Goal: Task Accomplishment & Management: Use online tool/utility

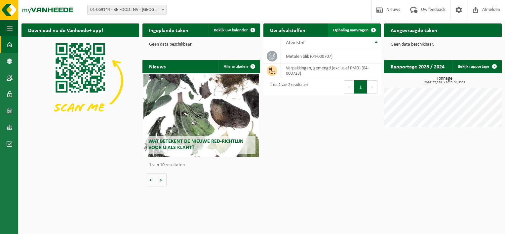
click at [374, 30] on span at bounding box center [373, 29] width 13 height 13
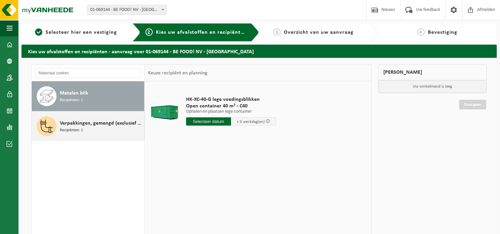
click at [87, 121] on span "Verpakkingen, gemengd (exclusief PMD)" at bounding box center [101, 123] width 83 height 8
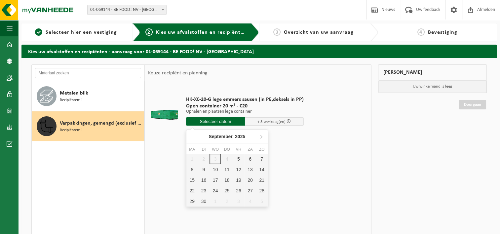
click at [221, 120] on input "text" at bounding box center [215, 121] width 59 height 8
click at [242, 159] on div "5" at bounding box center [239, 159] width 12 height 11
type input "Van [DATE]"
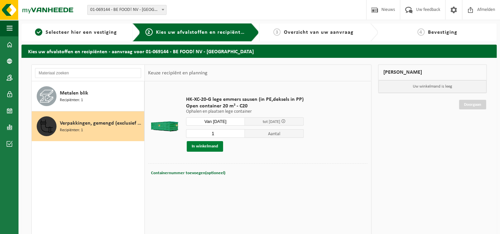
click at [210, 145] on button "In winkelmand" at bounding box center [205, 146] width 36 height 11
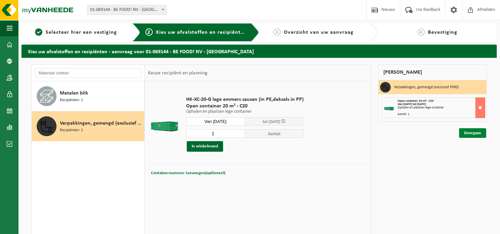
click at [475, 134] on link "Doorgaan" at bounding box center [472, 133] width 27 height 10
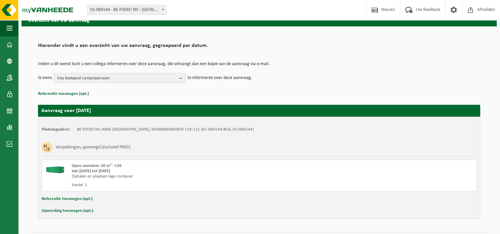
scroll to position [49, 0]
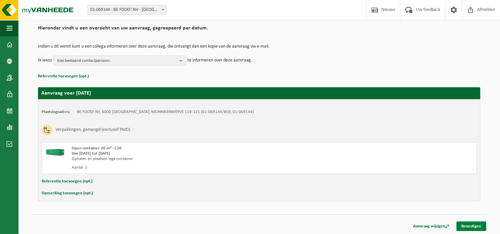
click at [483, 227] on link "Bevestigen" at bounding box center [472, 227] width 30 height 10
